Goal: Information Seeking & Learning: Learn about a topic

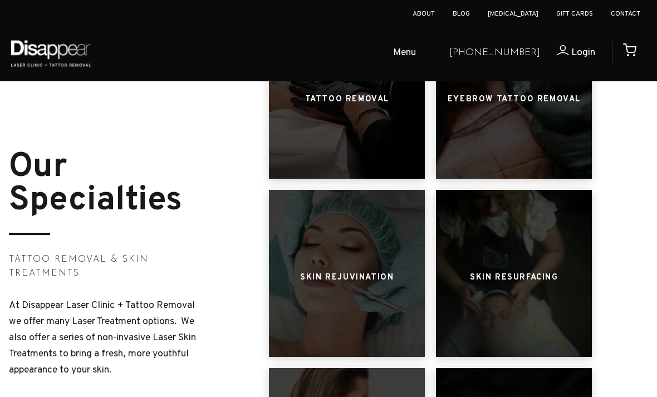
scroll to position [559, 0]
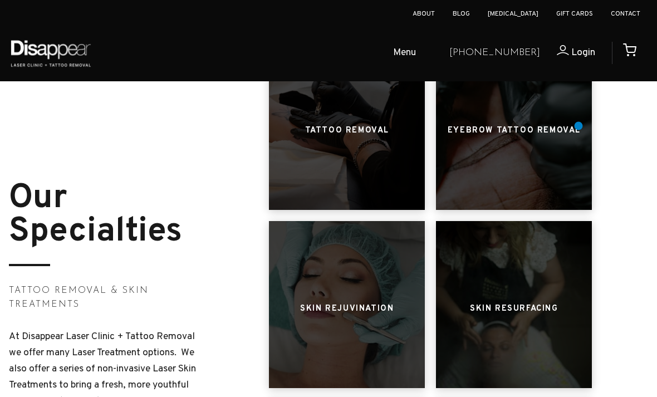
click at [579, 126] on h3 "Eyebrow Tattoo Removal" at bounding box center [514, 130] width 133 height 21
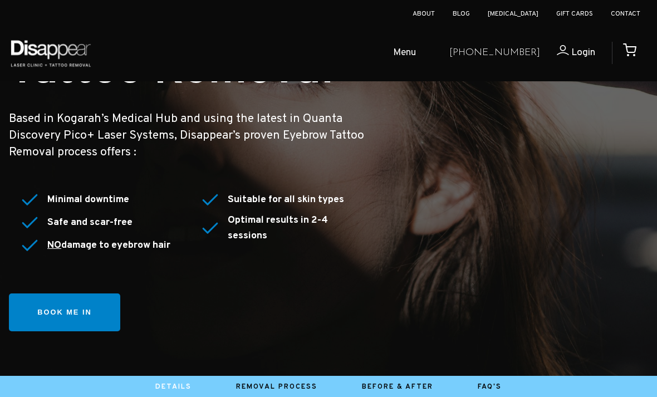
scroll to position [243, 0]
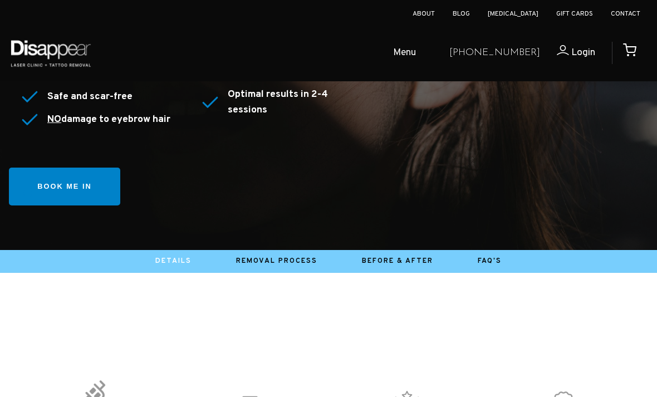
click at [28, 193] on link "Book me in" at bounding box center [64, 187] width 111 height 38
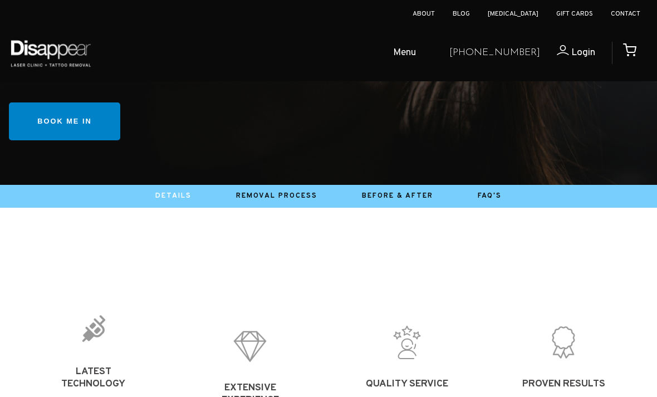
scroll to position [257, 0]
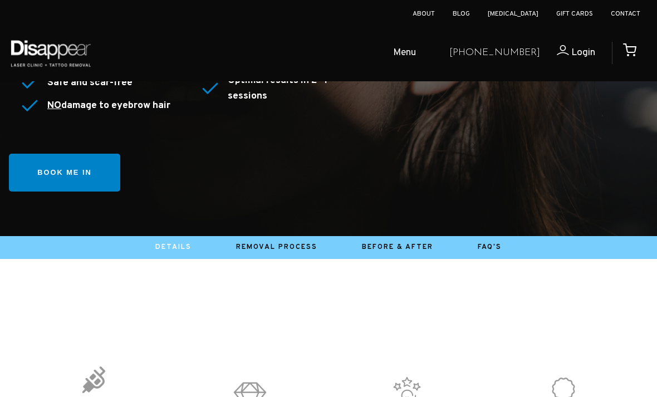
click at [31, 163] on link "Book me in" at bounding box center [64, 173] width 111 height 38
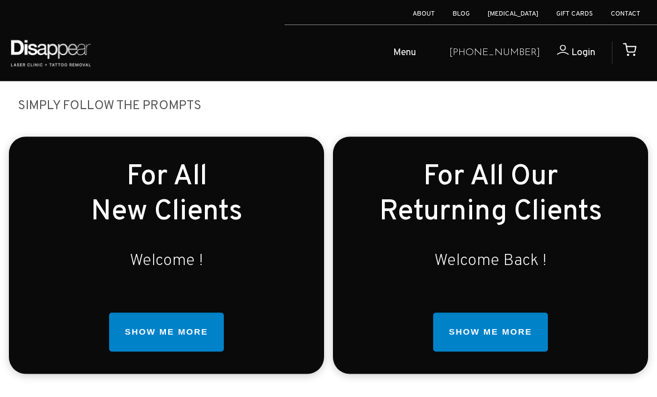
scroll to position [341, 0]
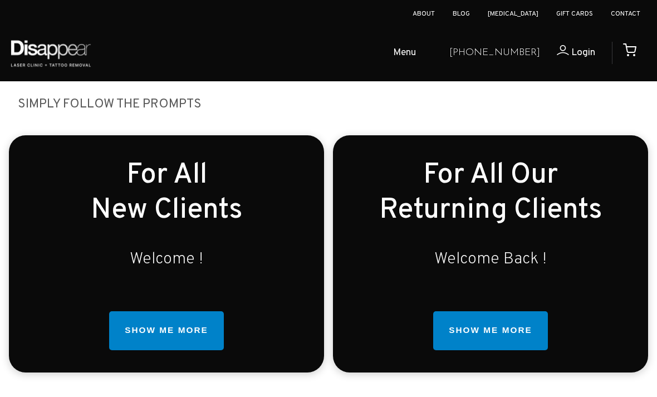
click at [136, 317] on link "SHOW ME MORE" at bounding box center [166, 330] width 114 height 39
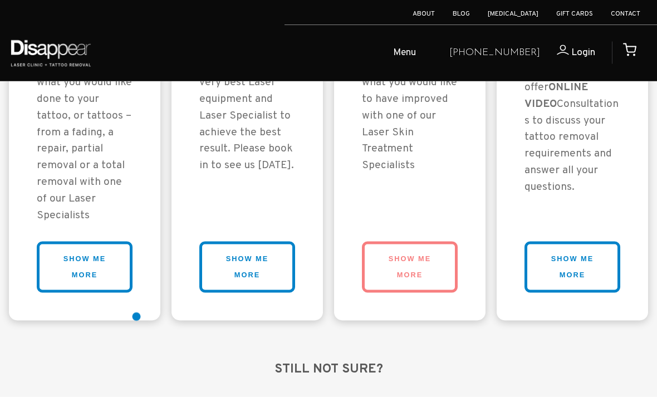
scroll to position [1220, 0]
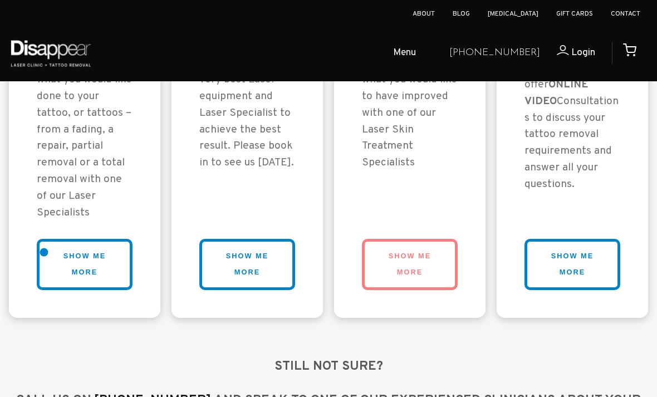
click at [44, 252] on link "SHOW ME MORE" at bounding box center [85, 264] width 96 height 51
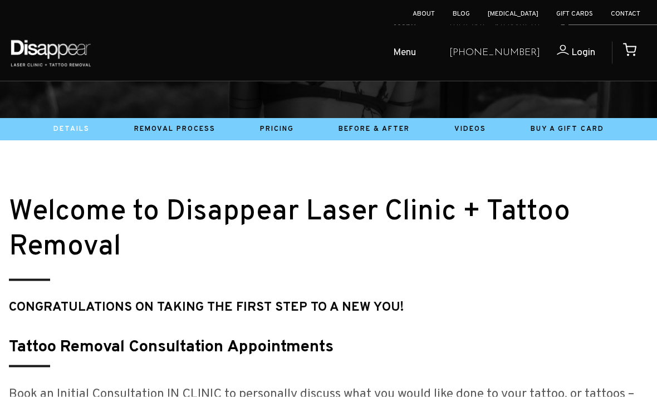
scroll to position [141, 0]
click at [262, 127] on link "Pricing" at bounding box center [277, 129] width 34 height 9
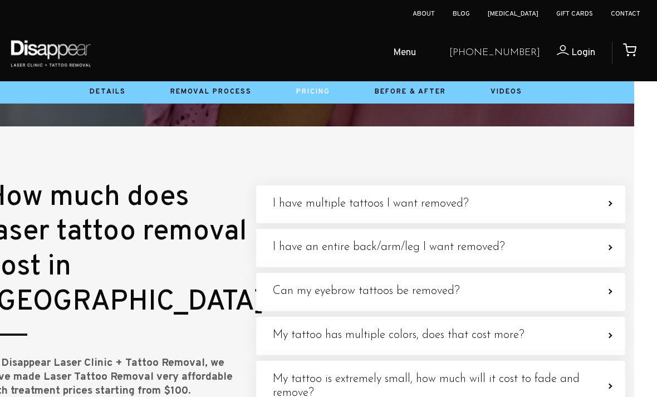
scroll to position [3933, 23]
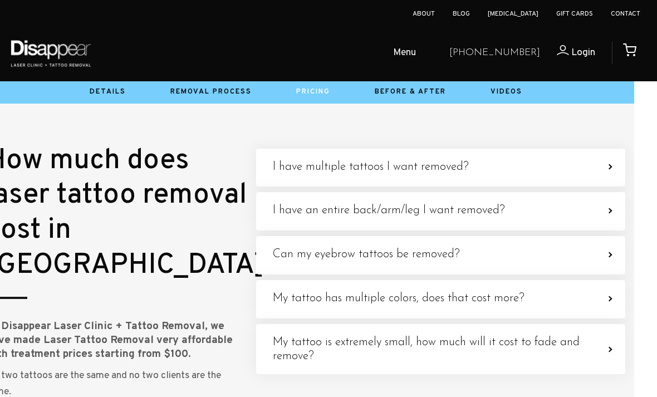
click at [617, 252] on label "Can my eyebrow tattoos be removed? YES THEY CAN! We specialise in Eyebrow Tatto…" at bounding box center [440, 255] width 369 height 38
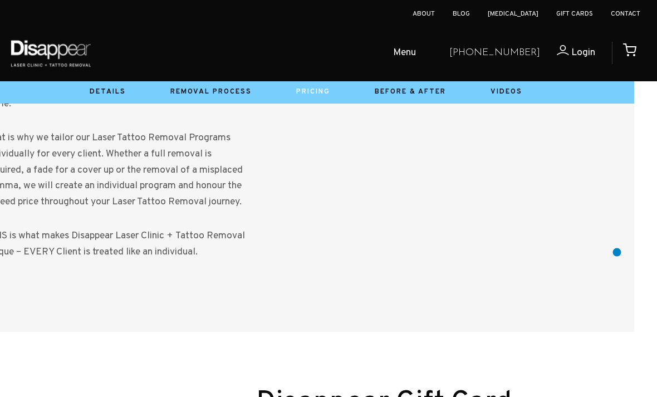
scroll to position [4222, 23]
